Goal: Transaction & Acquisition: Purchase product/service

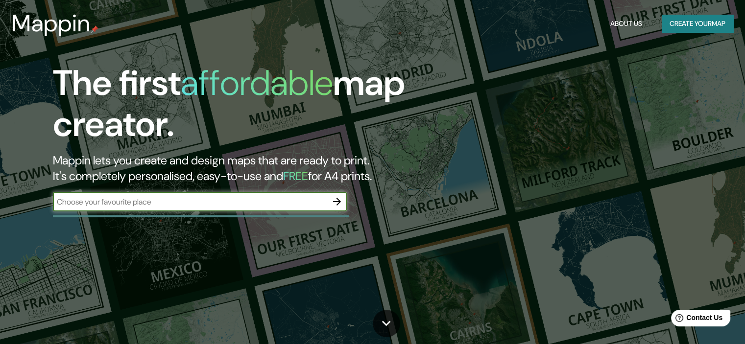
click at [213, 198] on input "text" at bounding box center [190, 201] width 274 height 11
click at [199, 205] on input "text" at bounding box center [190, 201] width 274 height 11
paste input "[URL][DOMAIN_NAME][PERSON_NAME]"
type input "[URL][DOMAIN_NAME][PERSON_NAME]"
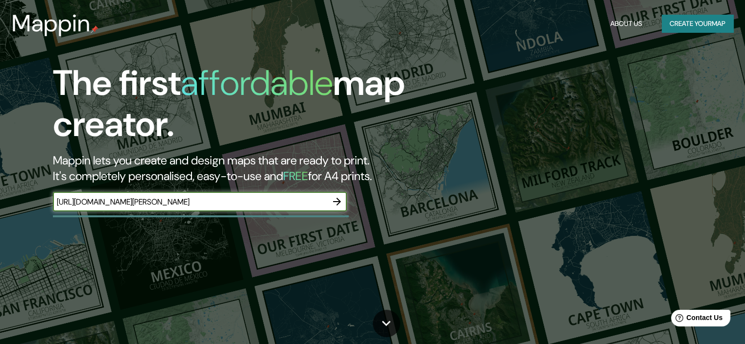
scroll to position [0, 0]
click at [703, 22] on button "Create your map" at bounding box center [696, 24] width 71 height 18
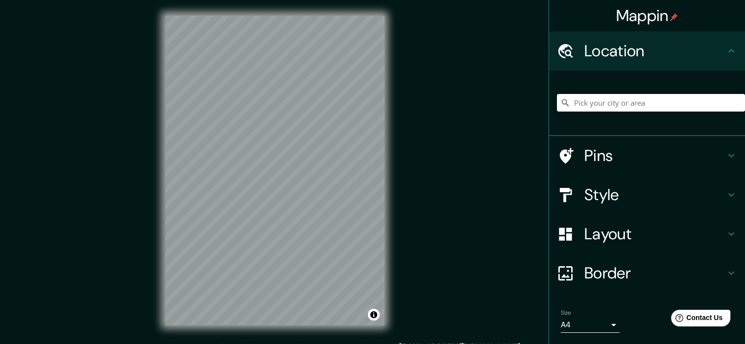
click at [615, 101] on input "Pick your city or area" at bounding box center [651, 103] width 188 height 18
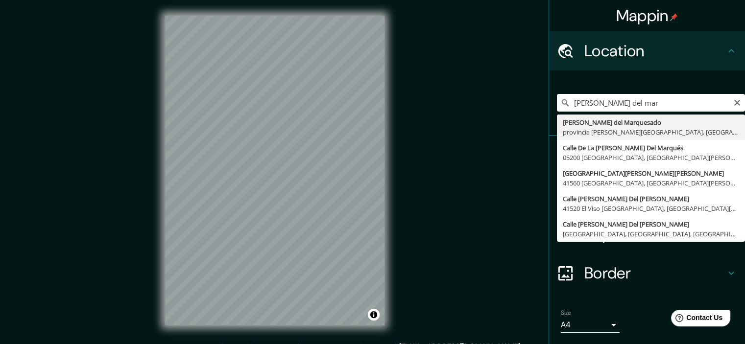
type input "[PERSON_NAME][GEOGRAPHIC_DATA], [GEOGRAPHIC_DATA][PERSON_NAME], [GEOGRAPHIC_DAT…"
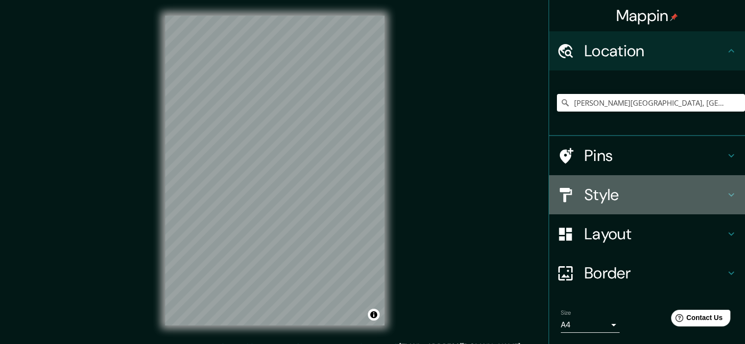
click at [714, 195] on h4 "Style" at bounding box center [654, 195] width 141 height 20
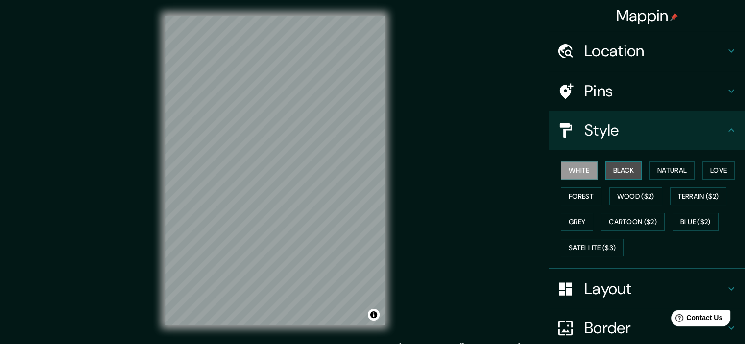
click at [626, 173] on button "Black" at bounding box center [623, 171] width 37 height 18
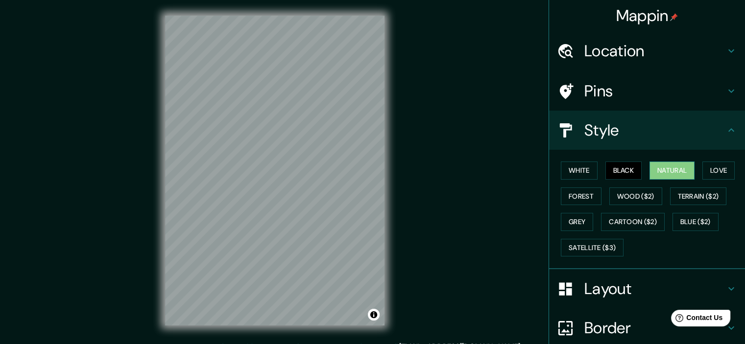
click at [663, 170] on button "Natural" at bounding box center [671, 171] width 45 height 18
click at [713, 171] on button "Love" at bounding box center [718, 171] width 32 height 18
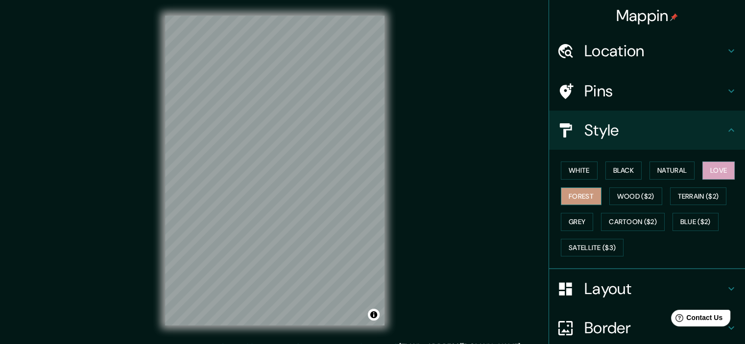
click at [577, 198] on button "Forest" at bounding box center [581, 196] width 41 height 18
click at [629, 193] on button "Wood ($2)" at bounding box center [635, 196] width 53 height 18
click at [577, 192] on button "Forest" at bounding box center [581, 196] width 41 height 18
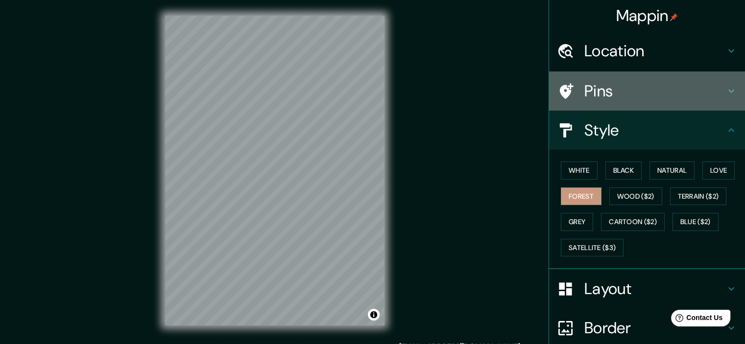
click at [693, 94] on h4 "Pins" at bounding box center [654, 91] width 141 height 20
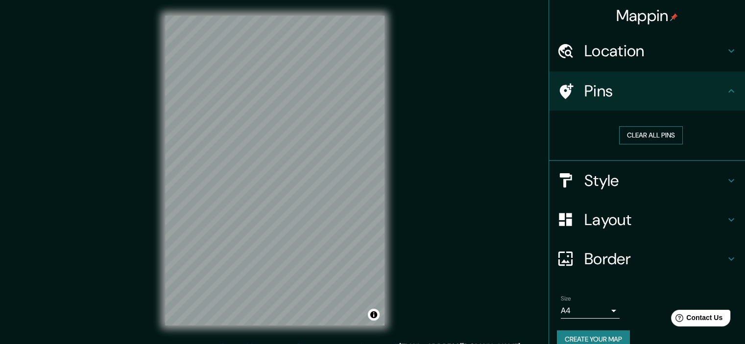
click at [664, 140] on button "Clear all pins" at bounding box center [651, 135] width 64 height 18
click at [666, 133] on button "Clear all pins" at bounding box center [651, 135] width 64 height 18
click at [725, 95] on icon at bounding box center [731, 91] width 12 height 12
click at [725, 214] on icon at bounding box center [731, 220] width 12 height 12
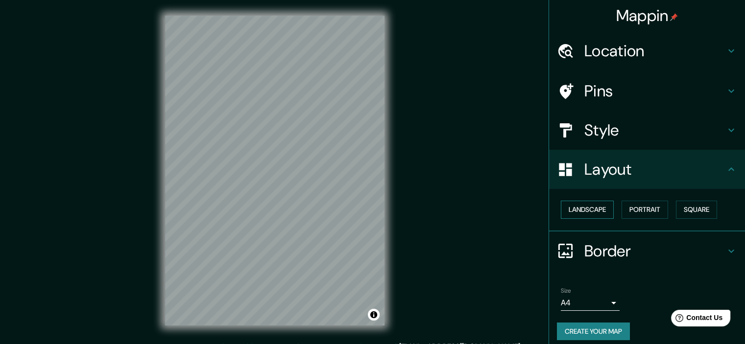
click at [584, 211] on button "Landscape" at bounding box center [587, 210] width 53 height 18
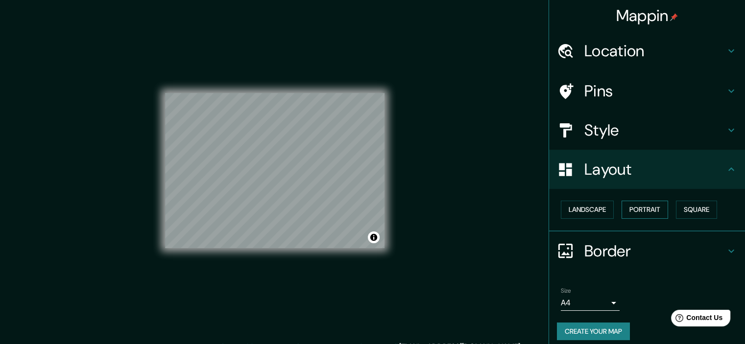
click at [642, 209] on button "Portrait" at bounding box center [644, 210] width 47 height 18
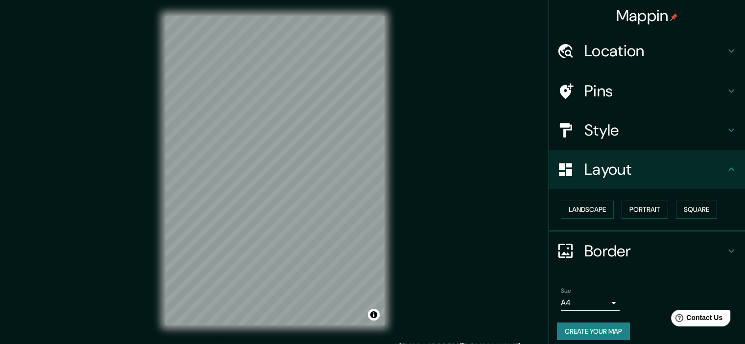
click at [659, 102] on div "Pins" at bounding box center [647, 90] width 196 height 39
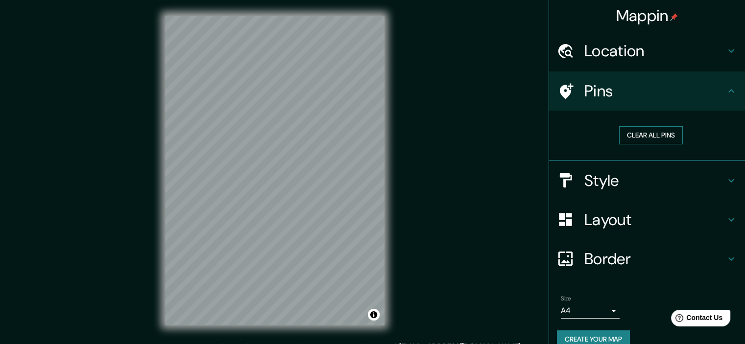
click at [654, 135] on button "Clear all pins" at bounding box center [651, 135] width 64 height 18
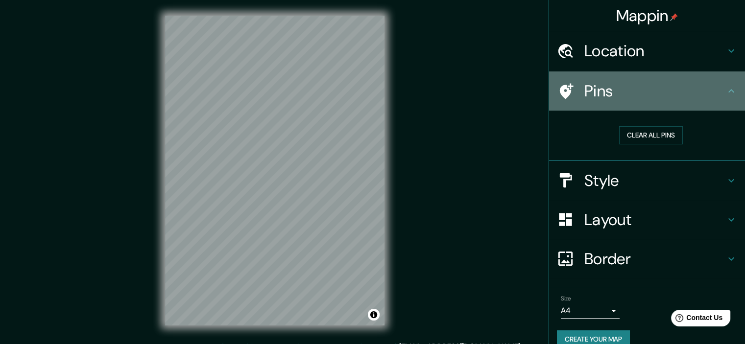
click at [709, 99] on h4 "Pins" at bounding box center [654, 91] width 141 height 20
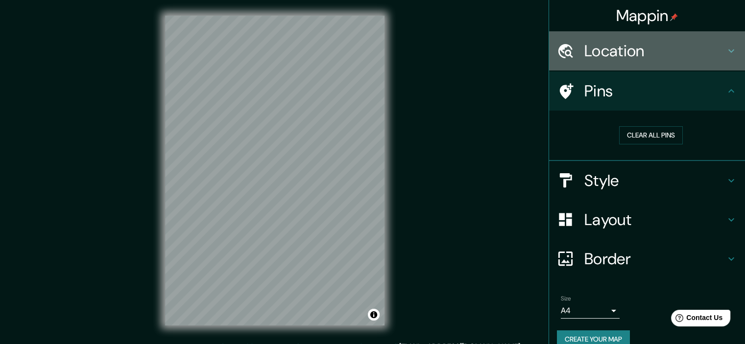
click at [683, 62] on div "Location" at bounding box center [647, 50] width 196 height 39
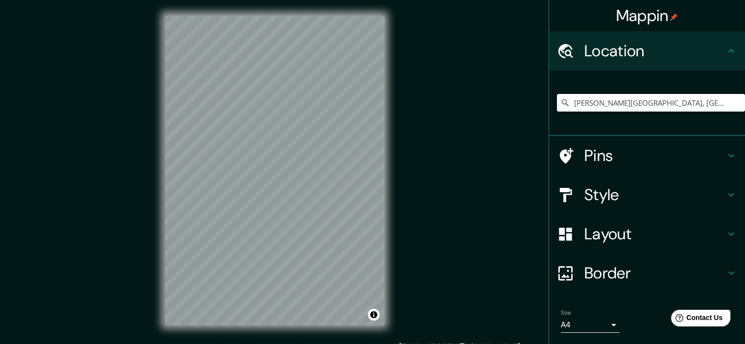
click at [692, 57] on h4 "Location" at bounding box center [654, 51] width 141 height 20
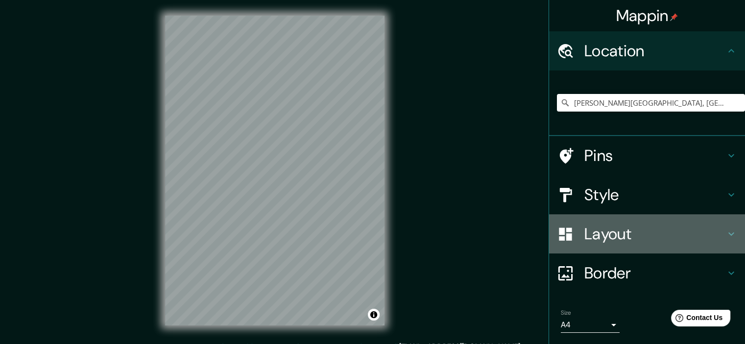
click at [652, 233] on h4 "Layout" at bounding box center [654, 234] width 141 height 20
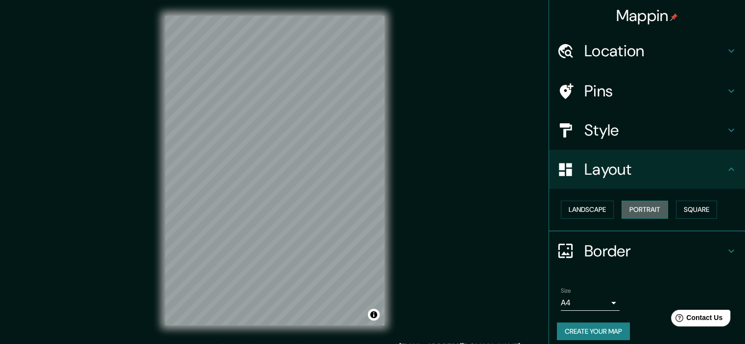
click at [647, 215] on button "Portrait" at bounding box center [644, 210] width 47 height 18
click at [694, 208] on button "Square" at bounding box center [696, 210] width 41 height 18
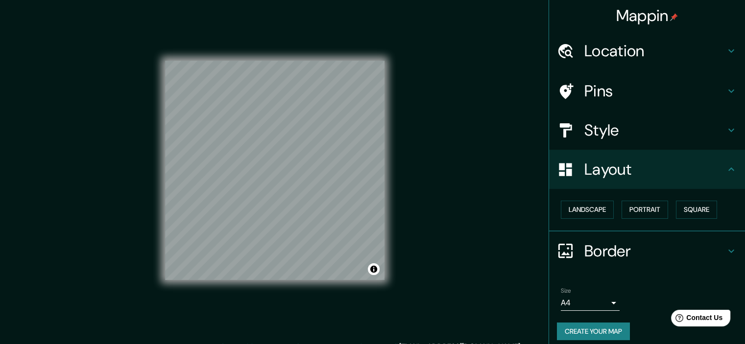
click at [606, 249] on h4 "Border" at bounding box center [654, 251] width 141 height 20
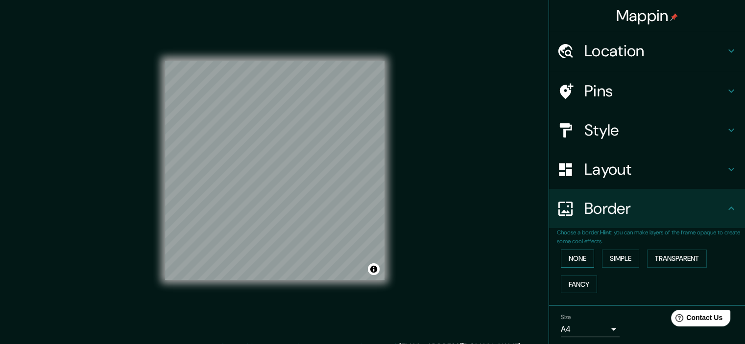
click at [569, 258] on button "None" at bounding box center [577, 259] width 33 height 18
click at [608, 259] on button "Simple" at bounding box center [620, 259] width 37 height 18
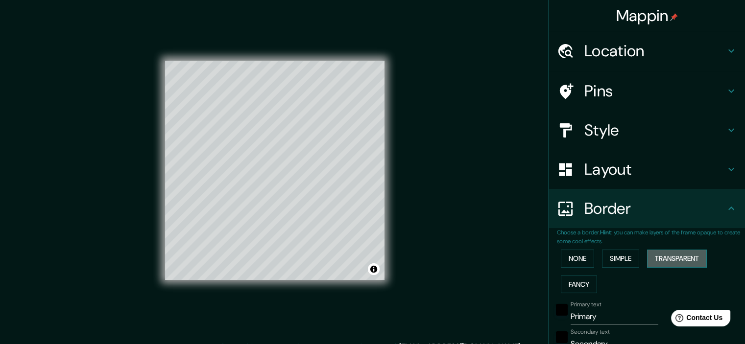
click at [674, 258] on button "Transparent" at bounding box center [677, 259] width 60 height 18
click at [573, 283] on button "Fancy" at bounding box center [579, 285] width 36 height 18
click at [578, 257] on button "None" at bounding box center [577, 259] width 33 height 18
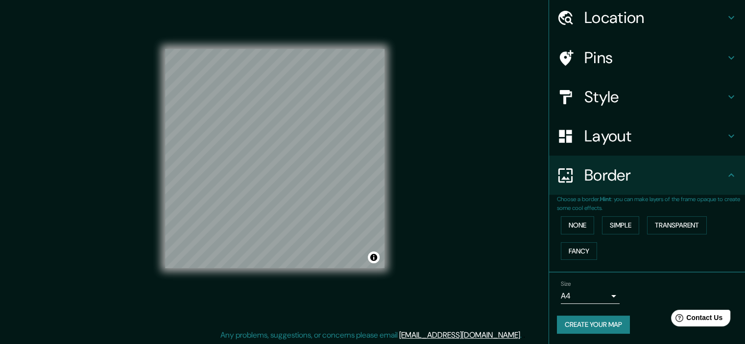
scroll to position [12, 0]
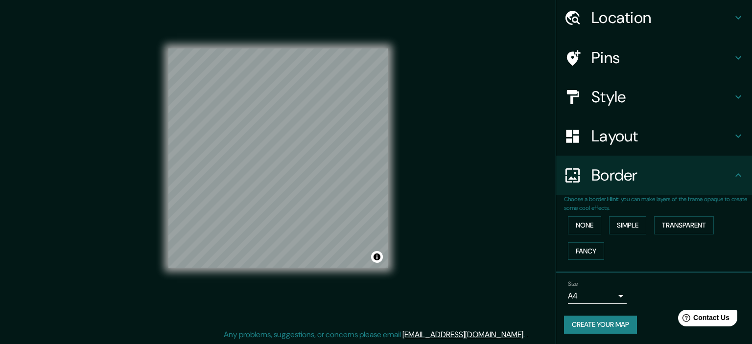
click at [605, 292] on body "Mappin Location [PERSON_NAME][GEOGRAPHIC_DATA], [GEOGRAPHIC_DATA][PERSON_NAME],…" at bounding box center [376, 160] width 752 height 344
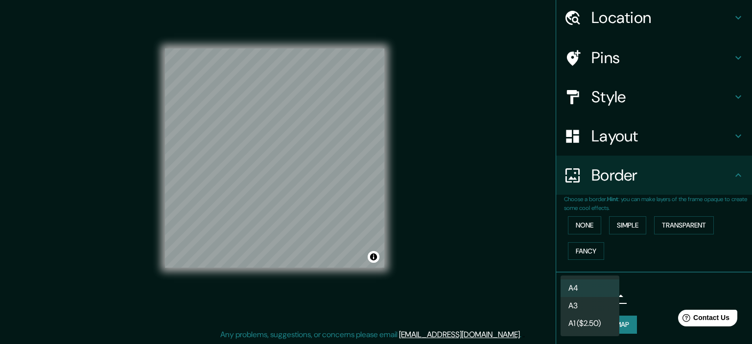
click at [610, 289] on li "A4" at bounding box center [590, 289] width 59 height 18
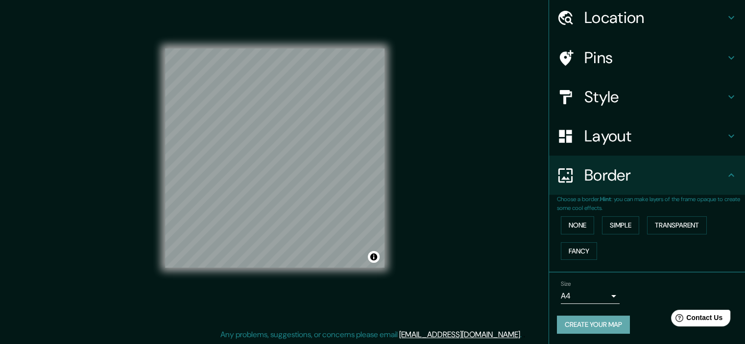
click at [585, 316] on button "Create your map" at bounding box center [593, 325] width 73 height 18
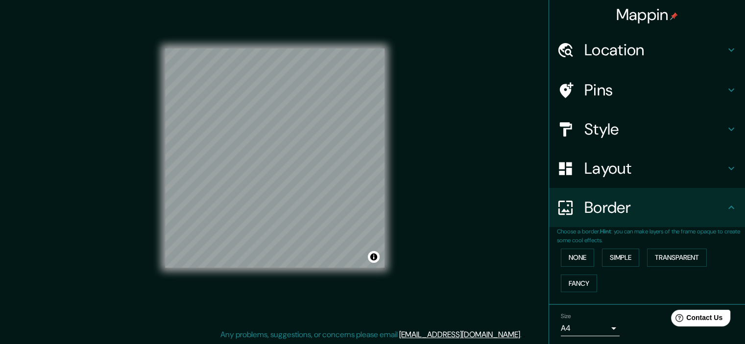
scroll to position [0, 0]
click at [672, 128] on h4 "Style" at bounding box center [654, 130] width 141 height 20
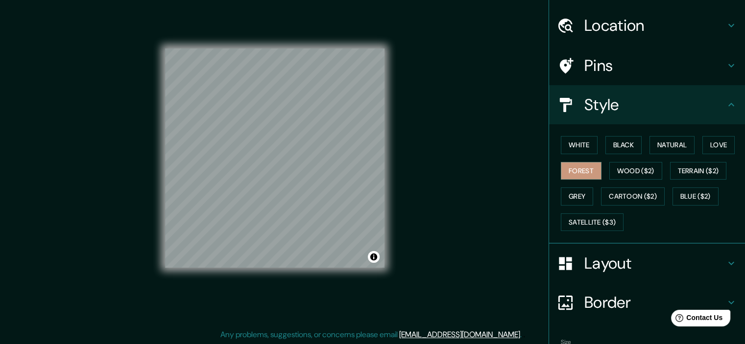
scroll to position [83, 0]
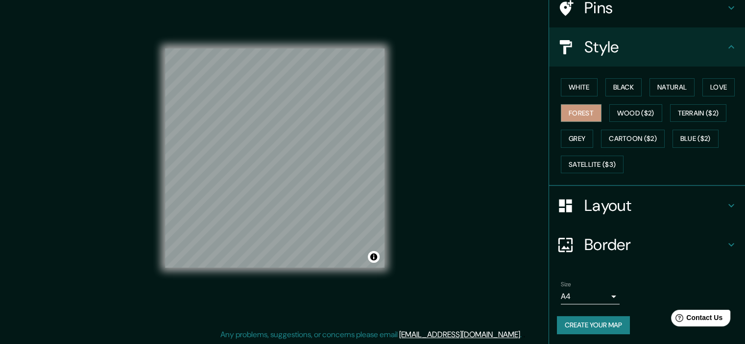
click at [602, 318] on button "Create your map" at bounding box center [593, 325] width 73 height 18
